Goal: Task Accomplishment & Management: Complete application form

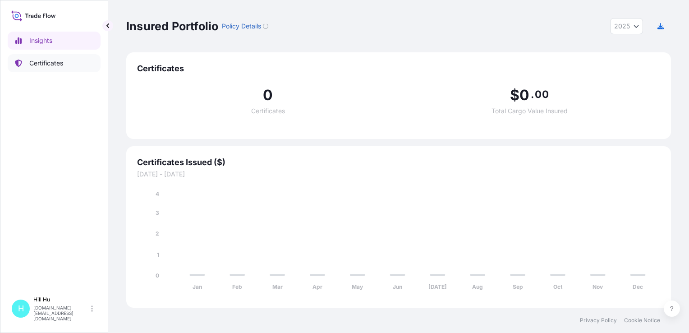
click at [39, 65] on p "Certificates" at bounding box center [46, 63] width 34 height 9
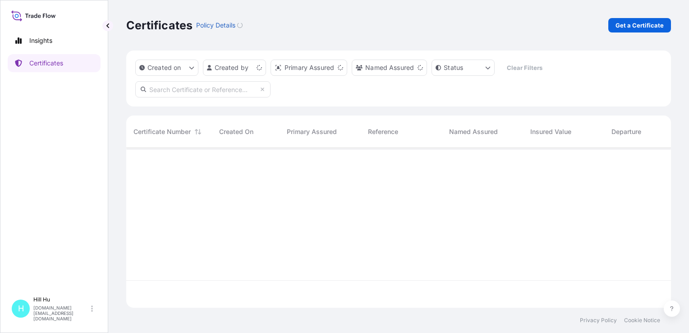
scroll to position [158, 537]
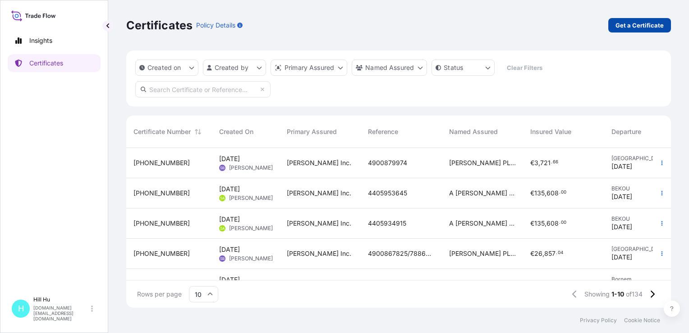
click at [632, 28] on p "Get a Certificate" at bounding box center [639, 25] width 48 height 9
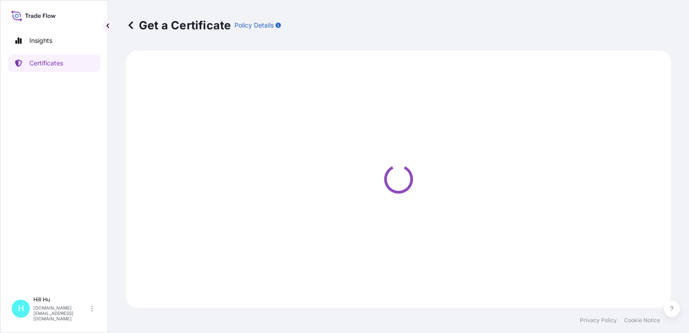
select select "Sea"
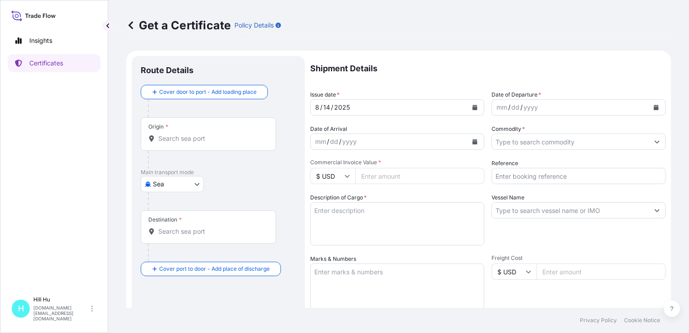
click at [357, 211] on textarea "Description of Cargo *" at bounding box center [397, 223] width 174 height 43
paste textarea "􀀶􀀦􀀫􀀸􀀯􀀤􀀥􀀯􀀨􀀱􀀧􀀃􀀋􀀤􀀥􀀶􀀒􀀳􀀤􀀌􀀃􀀰􀀒􀀰􀀮􀀃􀀙􀀘􀀓􀀔􀀃􀀱􀀤􀀷􀀏􀀥􀀪􀀕􀀘􀀳"
type textarea "􀀶􀀦􀀫􀀸􀀯􀀤􀀥􀀯􀀨􀀱􀀧􀀃􀀋􀀤􀀥􀀶􀀒􀀳􀀤􀀌􀀃􀀰􀀒􀀰􀀮􀀃􀀙􀀘􀀓􀀔􀀃􀀱􀀤􀀷􀀏􀀥􀀪􀀕􀀘􀀳"
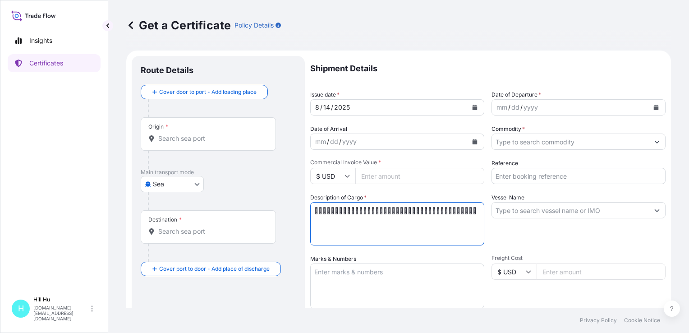
click at [347, 222] on textarea "􀀶􀀦􀀫􀀸􀀯􀀤􀀥􀀯􀀨􀀱􀀧􀀃􀀋􀀤􀀥􀀶􀀒􀀳􀀤􀀌􀀃􀀰􀀒􀀰􀀮􀀃􀀙􀀘􀀓􀀔􀀃􀀱􀀤􀀷􀀏􀀥􀀪􀀕􀀘􀀳" at bounding box center [397, 223] width 174 height 43
drag, startPoint x: 345, startPoint y: 219, endPoint x: 252, endPoint y: 202, distance: 94.4
click at [252, 202] on form "Route Details Cover door to port - Add loading place Place of loading Road / In…" at bounding box center [398, 283] width 545 height 466
paste textarea "􀀶􀀦􀀫􀀸􀀯􀀤􀀥􀀯􀀨􀀱􀀧􀀃􀀋􀀤􀀥􀀶􀀒􀀳􀀤􀀌􀀃􀀰􀀒􀀰􀀮􀀃􀀙􀀘􀀓􀀔􀀃􀀱􀀤􀀷􀀏􀀥􀀪􀀕􀀘􀀳"
type textarea "􀀶􀀦􀀫􀀸􀀯􀀤􀀥􀀯􀀨􀀱􀀧􀀃􀀋􀀤􀀥􀀶􀀒􀀳􀀤􀀌􀀃􀀰􀀒􀀰􀀮􀀃􀀙􀀘􀀓􀀔􀀃􀀱􀀤􀀷􀀏􀀥􀀪􀀕􀀘􀀳"
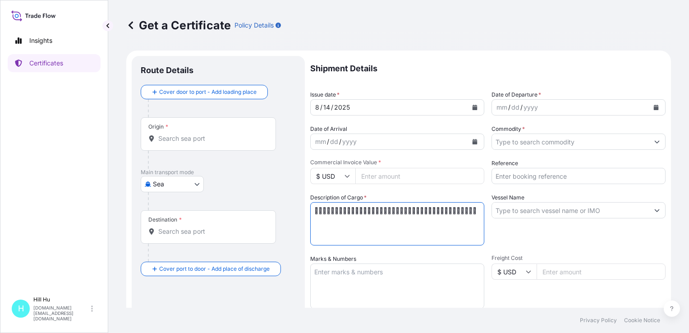
drag, startPoint x: 370, startPoint y: 220, endPoint x: 206, endPoint y: 178, distance: 168.5
click at [236, 181] on form "Route Details Cover door to port - Add loading place Place of loading Road / In…" at bounding box center [398, 283] width 545 height 466
paste textarea "􀀴􀀤􀀩􀀶􀀭􀀢􀀣􀀭􀀦􀀯􀀥􀀁􀀉􀀢􀀣􀀴􀀐􀀱􀀢􀀊􀀁􀀮􀀐􀀮􀀬􀀁􀀗􀀖􀀑􀀒􀀁􀀯􀀢􀀵􀀍 􀀣􀀨􀀓􀀖􀀱"
type textarea "􀀴􀀤􀀩􀀶􀀭􀀢􀀣􀀭􀀦􀀯􀀥􀀁􀀉􀀢􀀣􀀴􀀐􀀱􀀢􀀊􀀁􀀮􀀐􀀮􀀬􀀁􀀗􀀖􀀑􀀒􀀁􀀯􀀢􀀵􀀍 􀀣􀀨􀀓􀀖􀀱"
drag, startPoint x: 341, startPoint y: 226, endPoint x: 201, endPoint y: 183, distance: 145.7
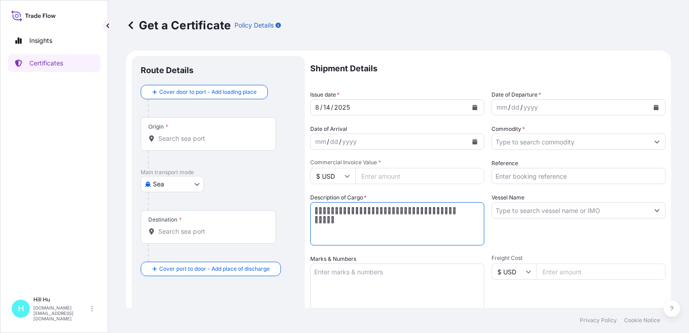
click at [203, 184] on form "Route Details Cover door to port - Add loading place Place of loading Road / In…" at bounding box center [398, 283] width 545 height 466
click at [397, 226] on textarea "Description of Cargo *" at bounding box center [397, 223] width 174 height 43
click at [392, 221] on textarea "Description of Cargo *" at bounding box center [397, 223] width 174 height 43
click at [391, 221] on textarea "Description of Cargo *" at bounding box center [397, 223] width 174 height 43
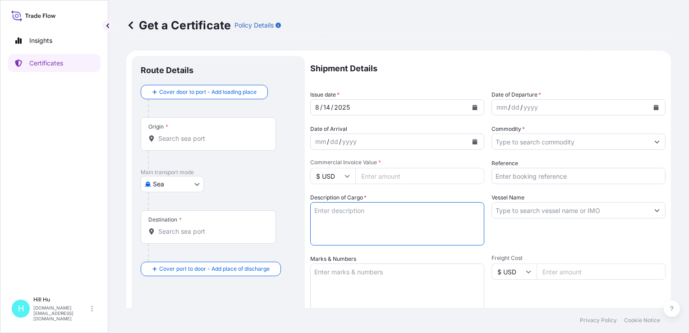
click at [391, 221] on textarea "Description of Cargo *" at bounding box center [397, 223] width 174 height 43
click at [333, 215] on textarea "Description of Cargo *" at bounding box center [397, 223] width 174 height 43
click at [339, 211] on textarea "Description of Cargo *" at bounding box center [397, 223] width 174 height 43
paste textarea "􀀴􀀤􀀩􀀶􀀭􀀢􀀣􀀭􀀦􀀯􀀥􀀁􀀉􀀢􀀣􀀴􀀐􀀱􀀢􀀊􀀁􀀮􀀐􀀮􀀬􀀁􀀗􀀖􀀑􀀒􀀁􀀯􀀢􀀵􀀍 􀀣􀀨􀀓􀀖􀀱"
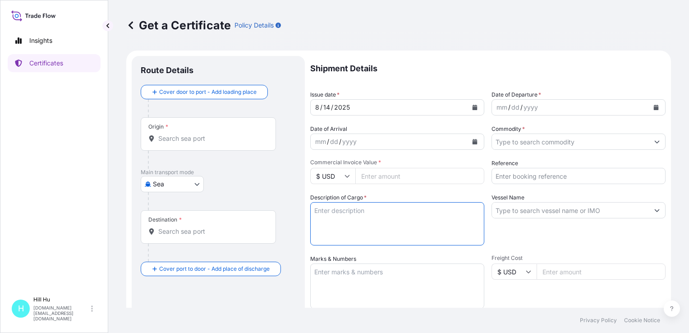
type textarea "􀀴􀀤􀀩􀀶􀀭􀀢􀀣􀀭􀀦􀀯􀀥􀀁􀀉􀀢􀀣􀀴􀀐􀀱􀀢􀀊􀀁􀀮􀀐􀀮􀀬􀀁􀀗􀀖􀀑􀀒􀀁􀀯􀀢􀀵􀀍 􀀣􀀨􀀓􀀖􀀱"
drag, startPoint x: 348, startPoint y: 229, endPoint x: 249, endPoint y: 193, distance: 105.2
click at [249, 193] on form "Route Details Cover door to port - Add loading place Place of loading Road / In…" at bounding box center [398, 283] width 545 height 466
click at [347, 212] on textarea "Description of Cargo *" at bounding box center [397, 223] width 174 height 43
paste textarea "SCHULABLEND (ABS/PA) M/MK 6501 NAT,BG25P"
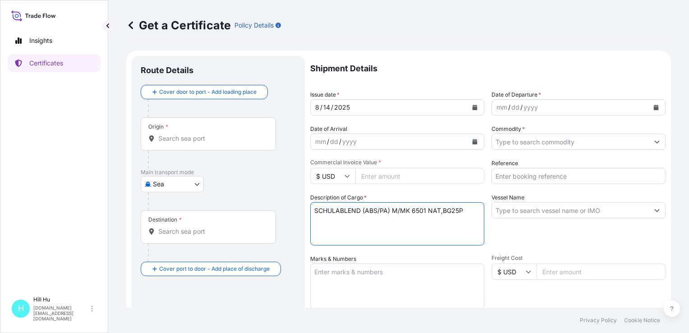
type textarea "SCHULABLEND (ABS/PA) M/MK 6501 NAT,BG25P"
click at [189, 137] on input "Origin *" at bounding box center [211, 138] width 106 height 9
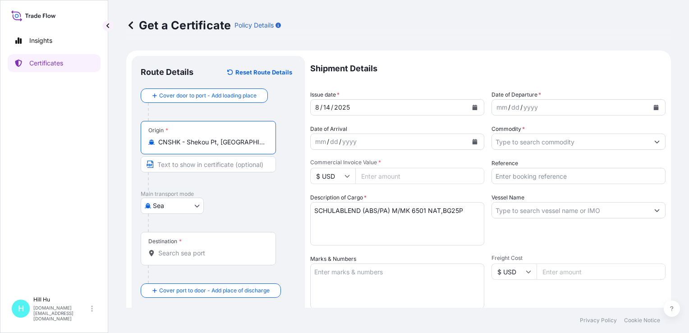
type input "CNSHK - Shekou Pt, China"
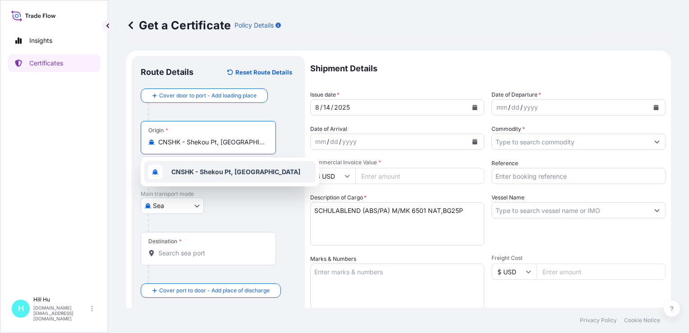
click at [208, 175] on b "CNSHK - Shekou Pt, China" at bounding box center [235, 172] width 129 height 8
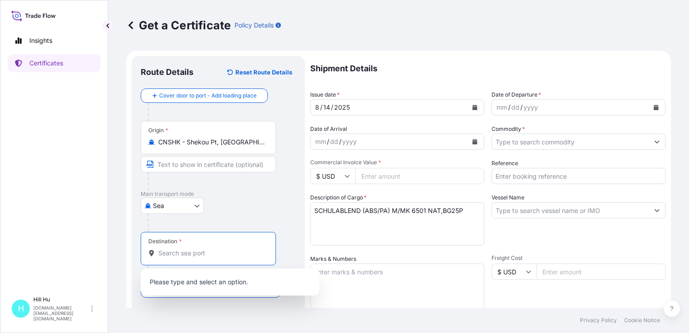
click at [174, 251] on input "Destination *" at bounding box center [211, 252] width 106 height 9
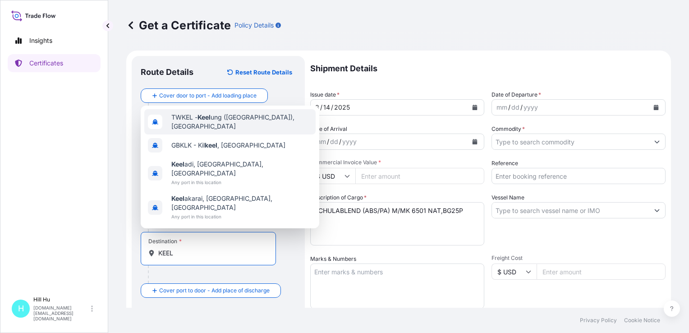
click at [207, 131] on span "TWKEL - Keel ung (Chilung), Taiwan" at bounding box center [241, 122] width 141 height 18
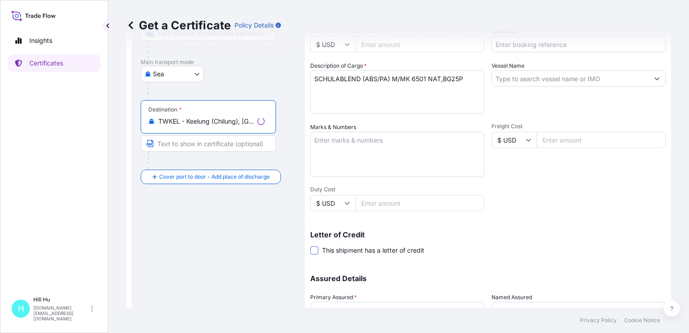
scroll to position [135, 0]
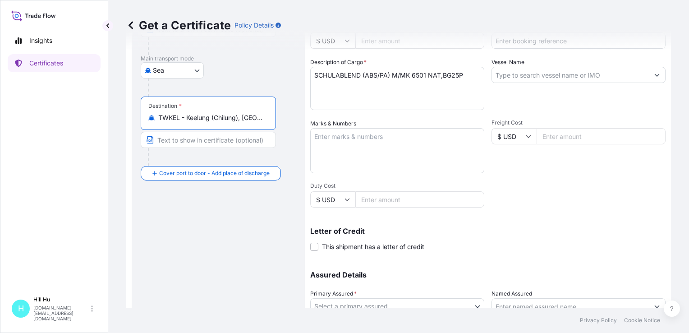
type input "TWKEL - Keelung (Chilung), Taiwan"
click at [339, 148] on textarea "Marks & Numbers" at bounding box center [397, 150] width 174 height 45
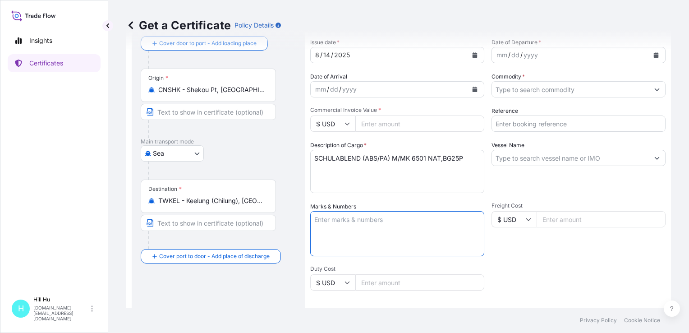
scroll to position [0, 0]
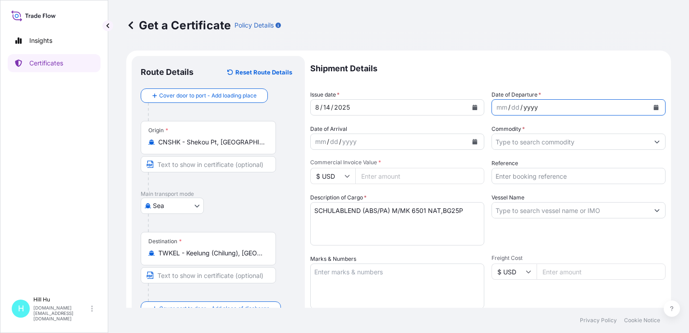
click at [522, 105] on div "yyyy" at bounding box center [530, 107] width 16 height 11
click at [654, 107] on icon "Calendar" at bounding box center [656, 107] width 5 height 5
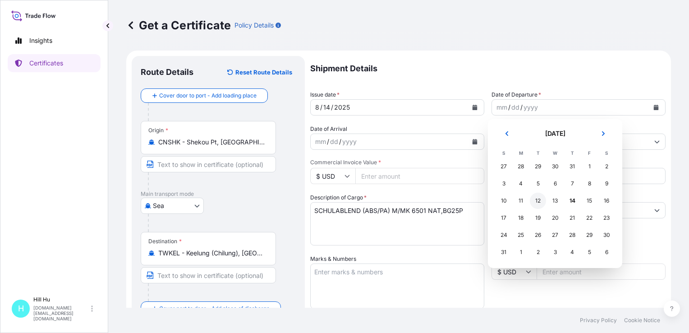
click at [532, 201] on div "12" at bounding box center [538, 200] width 16 height 16
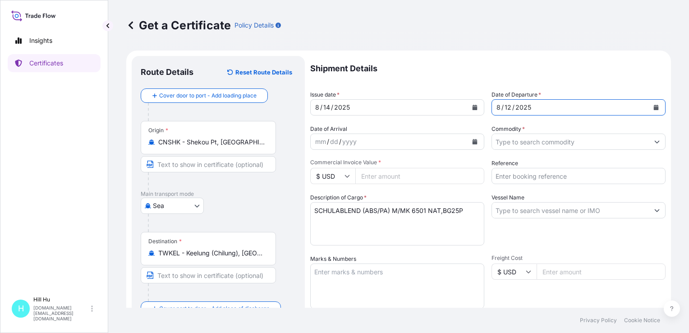
click at [510, 140] on input "Commodity *" at bounding box center [570, 141] width 157 height 16
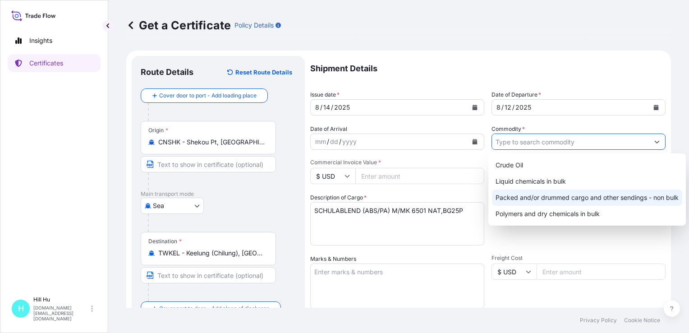
click at [563, 193] on div "Packed and/or drummed cargo and other sendings - non bulk" at bounding box center [587, 197] width 190 height 16
type input "Packed and/or drummed cargo and other sendings - non bulk"
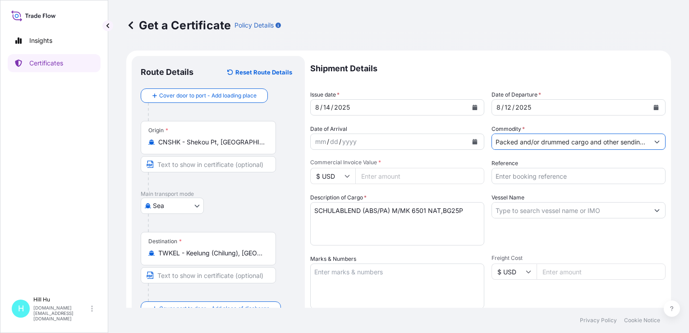
click at [351, 175] on input "$ USD" at bounding box center [332, 176] width 45 height 16
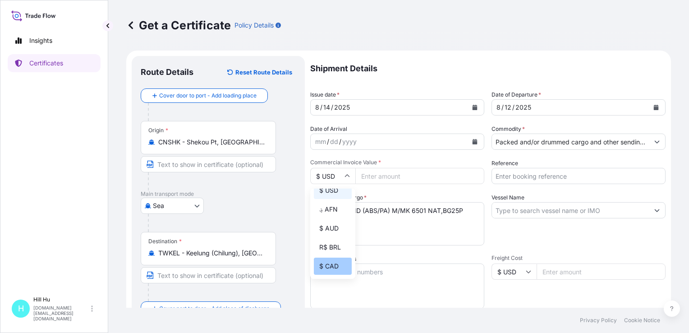
scroll to position [90, 0]
click at [330, 251] on div "¥ CNY" at bounding box center [333, 242] width 38 height 17
type input "¥ CNY"
click at [386, 174] on input "Commercial Invoice Value *" at bounding box center [419, 176] width 129 height 16
paste input "164058.73"
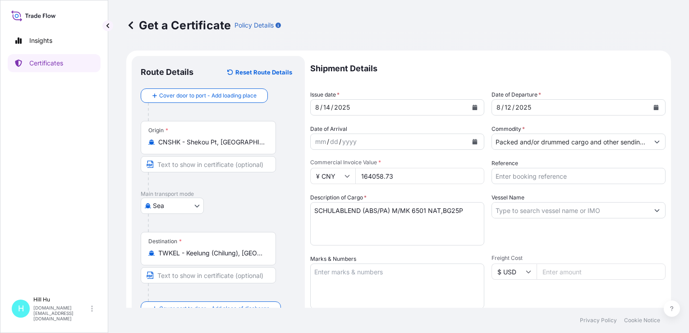
type input "164058.73"
click at [526, 174] on input "Reference" at bounding box center [578, 176] width 174 height 16
click at [522, 206] on input "Vessel Name" at bounding box center [570, 210] width 157 height 16
click at [534, 171] on input "Reference" at bounding box center [578, 176] width 174 height 16
paste input "5013181147"
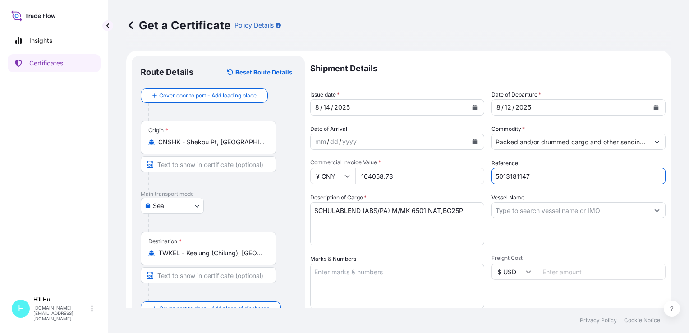
type input "5013181147"
click at [467, 158] on div "Shipment Details Issue date * 8 / 14 / 2025 Date of Departure * 8 / 12 / 2025 D…" at bounding box center [487, 271] width 355 height 430
click at [526, 211] on input "Vessel Name" at bounding box center [570, 210] width 157 height 16
click at [523, 207] on input "Vessel Name" at bounding box center [570, 210] width 157 height 16
paste input "􀀰􀀴􀀨􀀁􀀣􀀰􀀴􀀴􀀵􀀦􀀤"
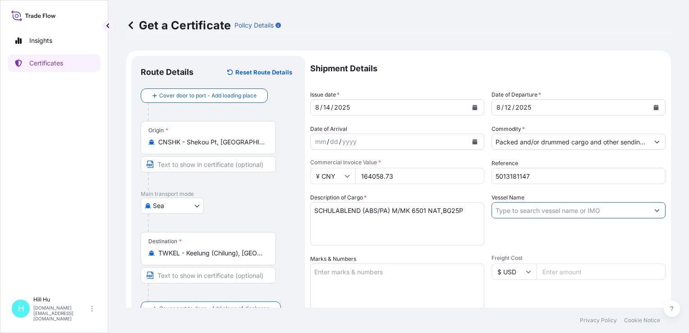
type input "􀀰􀀴􀀨􀀁􀀣􀀰􀀴􀀴􀀵􀀦􀀤"
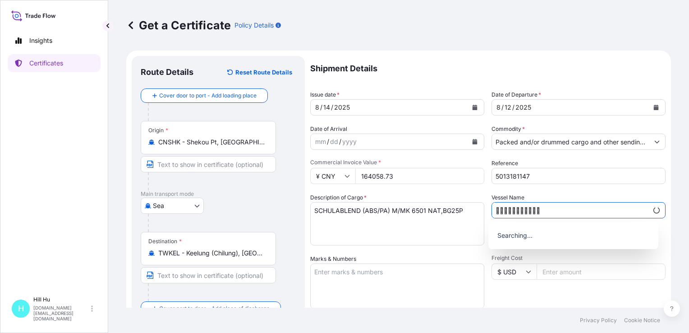
drag, startPoint x: 551, startPoint y: 208, endPoint x: 401, endPoint y: 203, distance: 149.8
click at [418, 203] on div "Shipment Details Issue date * 8 / 14 / 2025 Date of Departure * 8 / 12 / 2025 D…" at bounding box center [487, 271] width 355 height 430
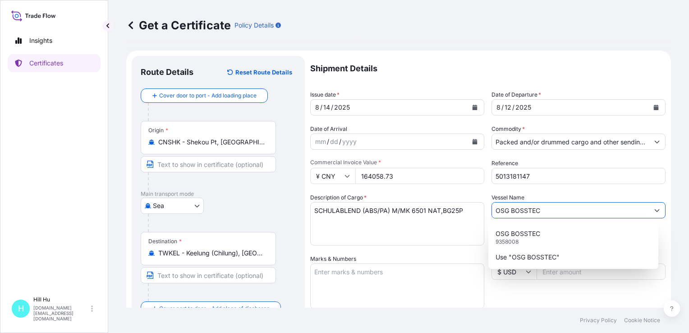
type input "OSG BOSSTEC"
click at [452, 252] on div "Shipment Details Issue date * 8 / 14 / 2025 Date of Departure * 8 / 12 / 2025 D…" at bounding box center [487, 271] width 355 height 430
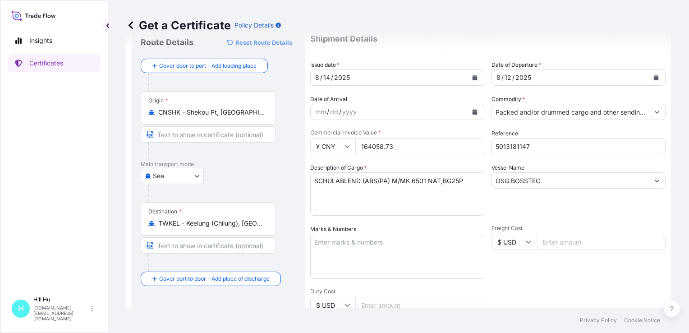
scroll to position [45, 0]
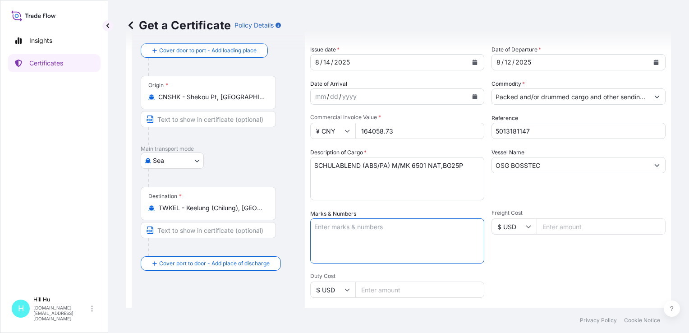
click at [336, 232] on textarea "Marks & Numbers" at bounding box center [397, 240] width 174 height 45
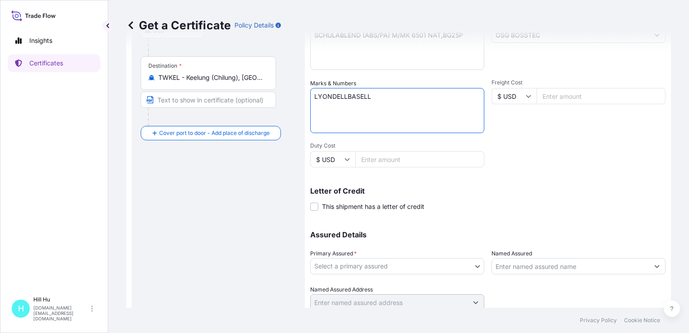
scroll to position [180, 0]
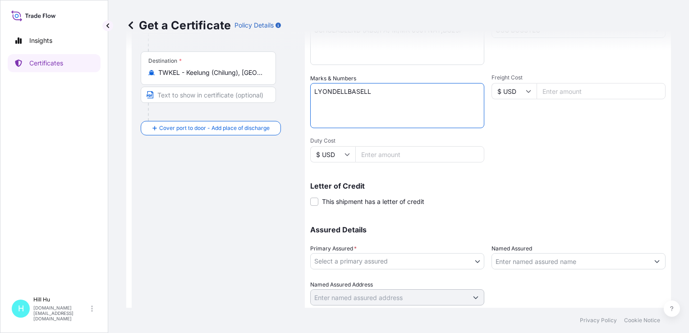
type textarea "LYONDELLBASELL"
click at [371, 258] on body "Insights Certificates H Hill Hu hill.hu@lyondellbasell.com Get a Certificate Po…" at bounding box center [344, 166] width 689 height 333
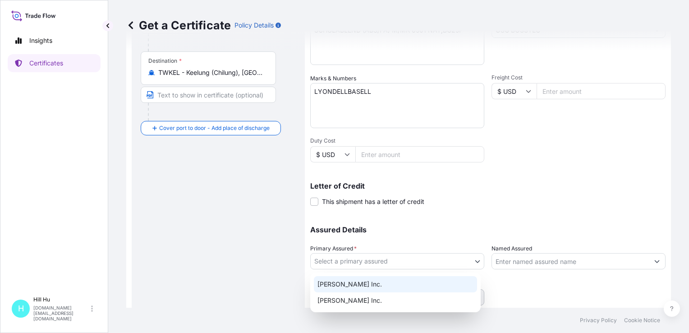
click at [355, 282] on div "A. Schulman Inc." at bounding box center [395, 284] width 163 height 16
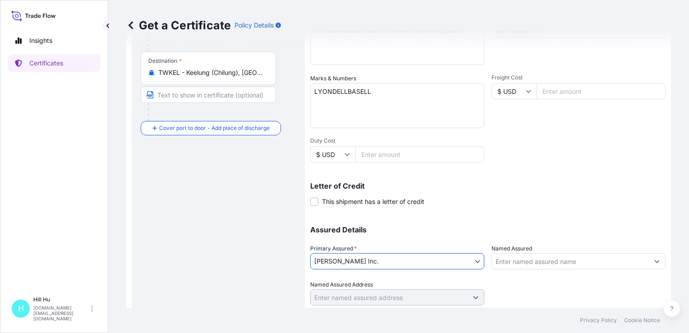
click at [540, 262] on input "Named Assured" at bounding box center [570, 261] width 157 height 16
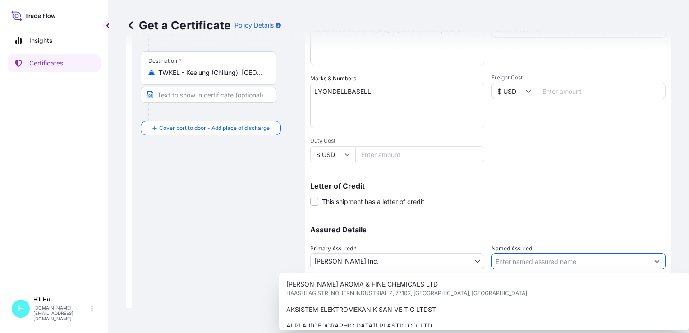
paste input "LyondellBasell Advanced Polymer (Dongguan) Co. Ltd."
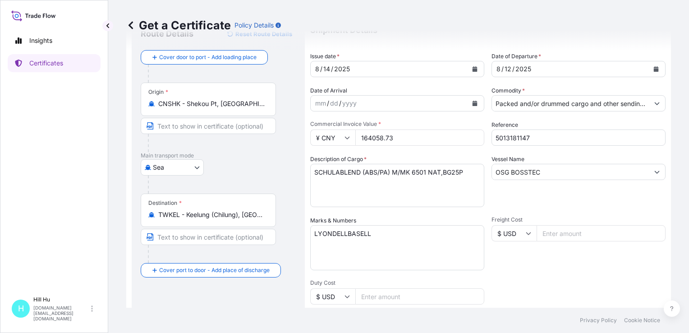
scroll to position [27, 0]
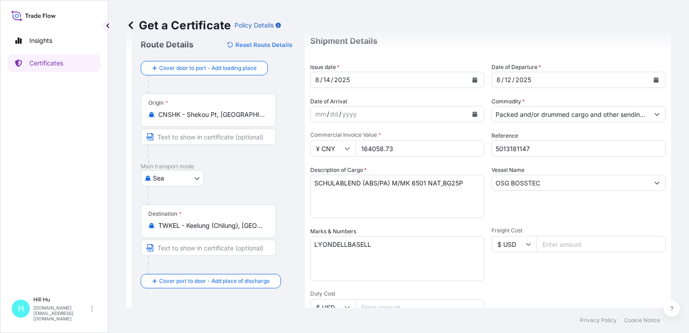
type input "LyondellBasell Advanced Polymer (Dongguan) Co. Ltd."
click at [469, 184] on textarea "SCHULABLEND (ABS/PA) M/MK 6501 NAT,BG25P" at bounding box center [397, 195] width 174 height 43
click at [367, 207] on textarea "SCHULABLEND (ABS/PA) M/MK 6501 NAT,BG25P N.W.: 4975" at bounding box center [397, 195] width 174 height 43
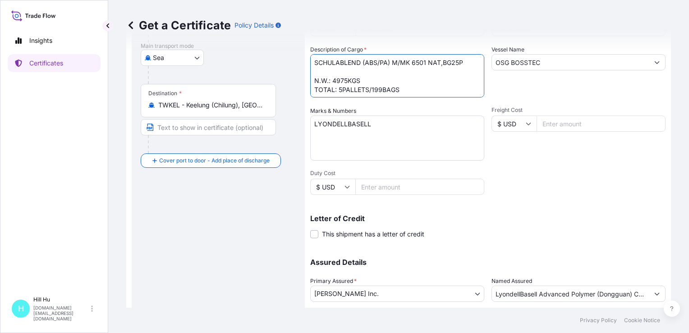
scroll to position [208, 0]
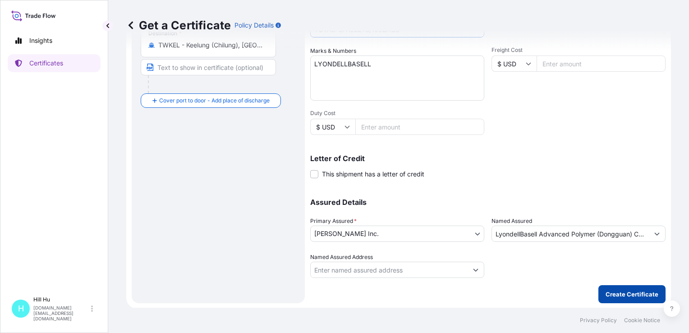
type textarea "SCHULABLEND (ABS/PA) M/MK 6501 NAT,BG25P N.W.: 4975KGS TOTAL: 5PALLETS/199BAGS"
click at [619, 293] on p "Create Certificate" at bounding box center [631, 293] width 53 height 9
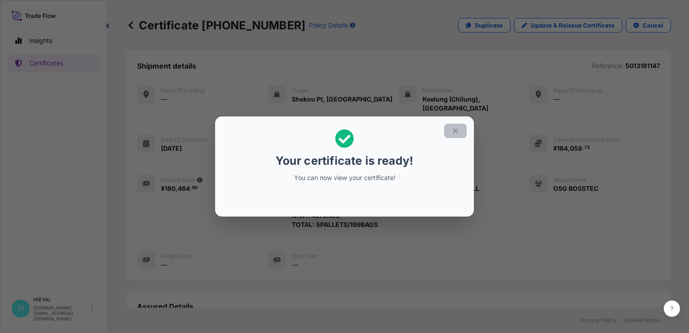
click at [458, 133] on icon "button" at bounding box center [455, 131] width 8 height 8
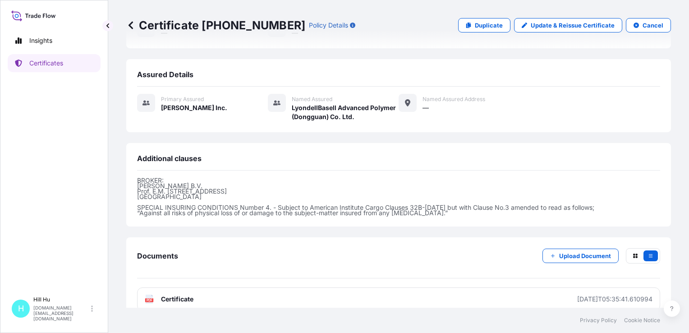
scroll to position [234, 0]
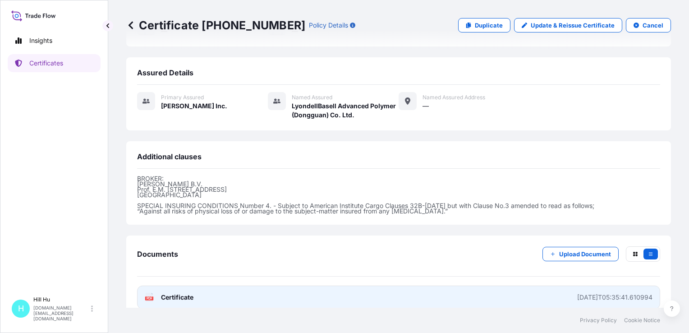
click at [168, 293] on span "Certificate" at bounding box center [177, 297] width 32 height 9
click at [182, 293] on span "Certificate" at bounding box center [177, 297] width 32 height 9
